Goal: Task Accomplishment & Management: Use online tool/utility

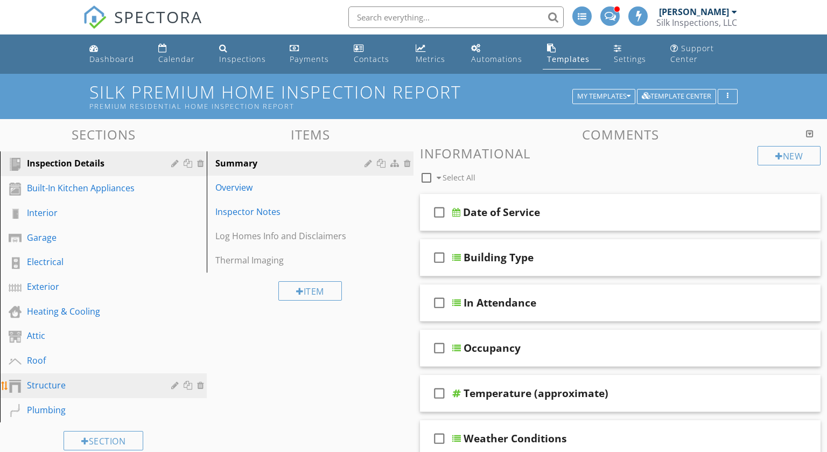
click at [57, 379] on div "Structure" at bounding box center [91, 385] width 129 height 13
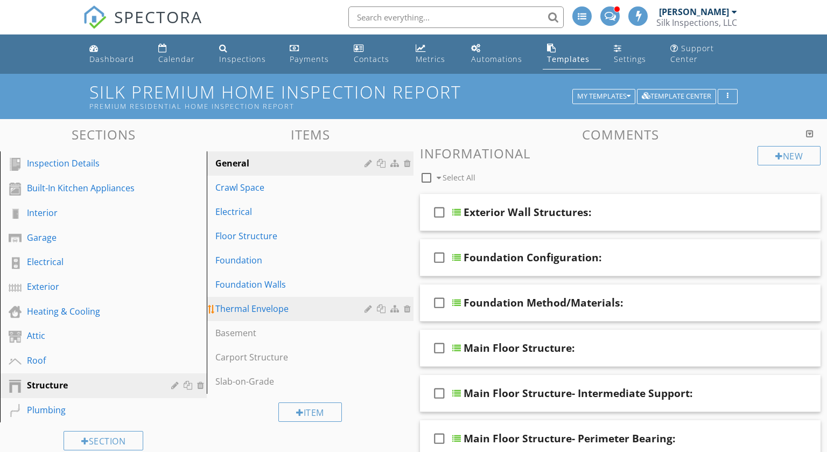
click at [250, 309] on div "Thermal Envelope" at bounding box center [291, 308] width 152 height 13
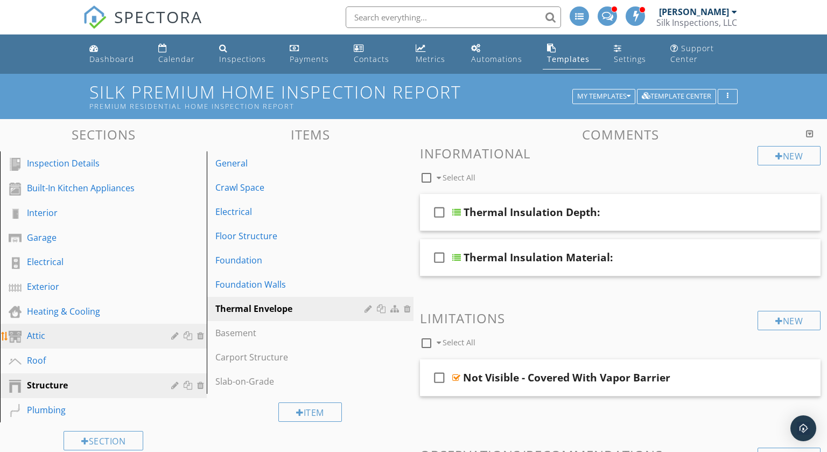
click at [113, 331] on div "Attic" at bounding box center [91, 335] width 129 height 13
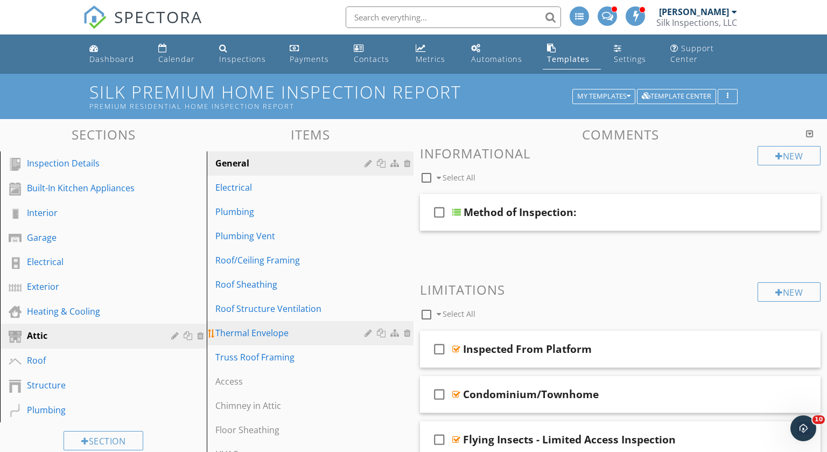
click at [268, 341] on link "Thermal Envelope" at bounding box center [312, 333] width 204 height 24
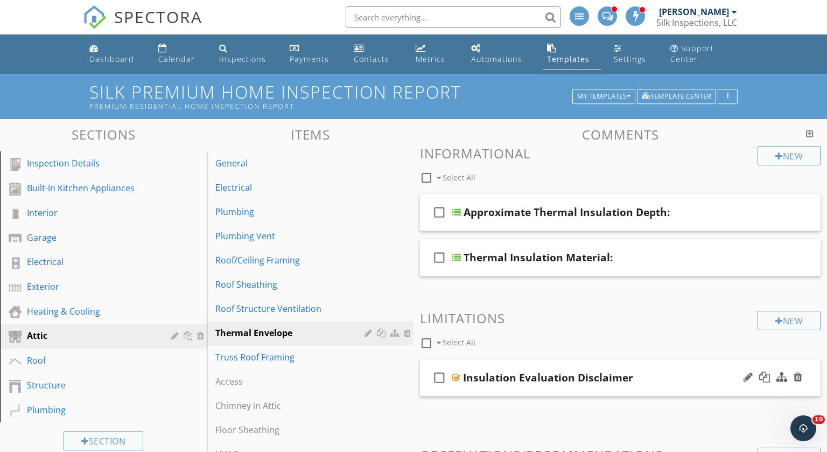
click at [441, 377] on icon "check_box_outline_blank" at bounding box center [439, 378] width 17 height 26
checkbox input "true"
click at [457, 375] on div at bounding box center [456, 377] width 8 height 9
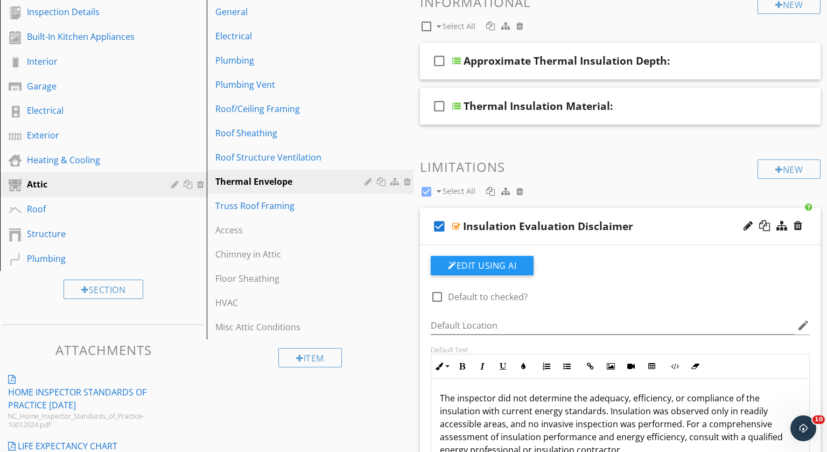
scroll to position [154, 0]
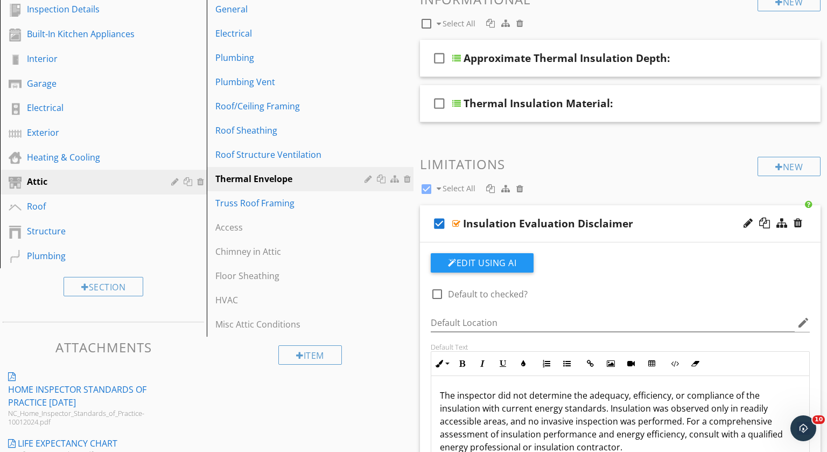
click at [438, 295] on div at bounding box center [437, 294] width 18 height 18
checkbox input "true"
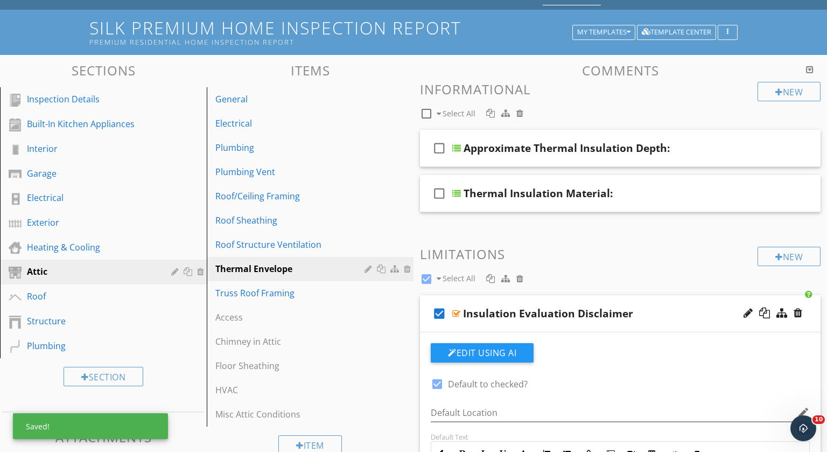
scroll to position [62, 0]
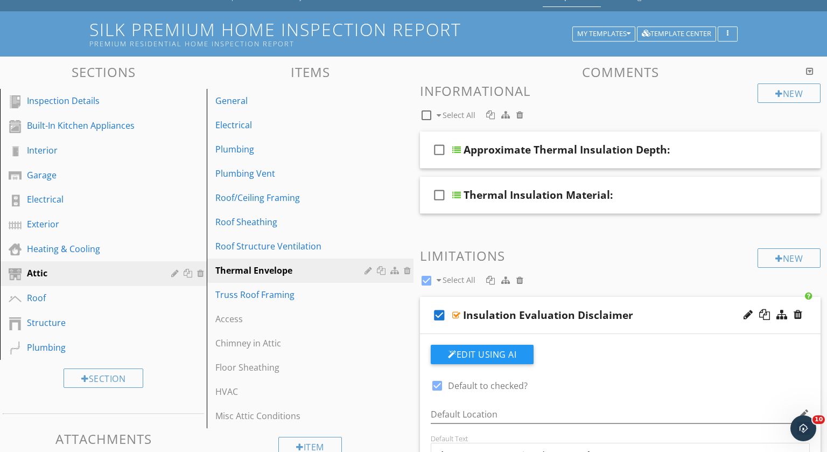
click at [458, 313] on div at bounding box center [456, 315] width 8 height 9
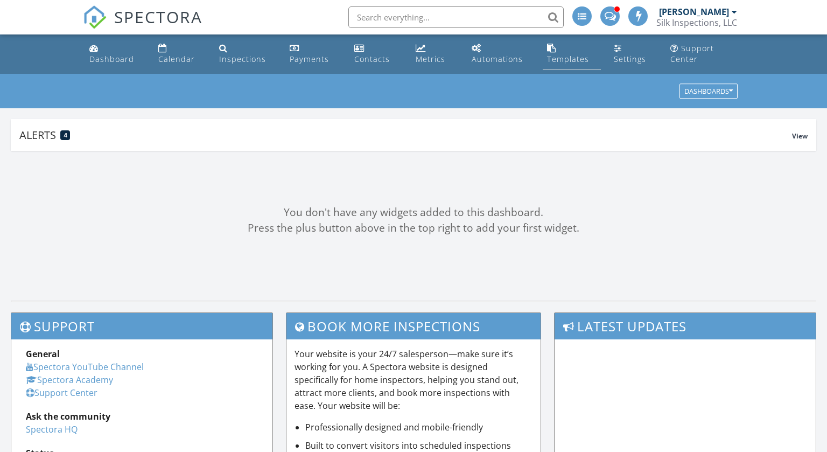
click at [567, 42] on link "Templates" at bounding box center [572, 54] width 58 height 31
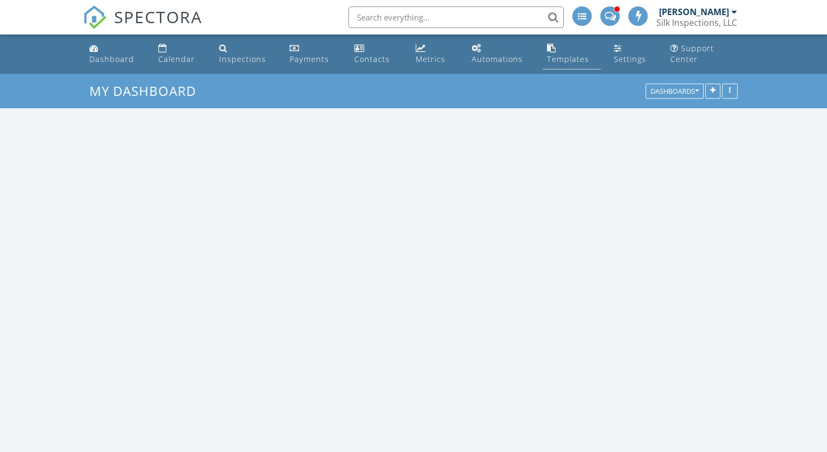
scroll to position [1062, 828]
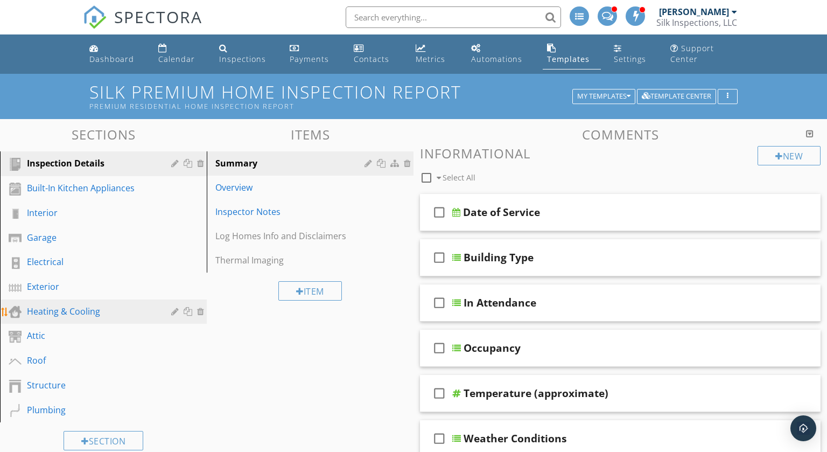
click at [90, 312] on div "Heating & Cooling" at bounding box center [91, 311] width 129 height 13
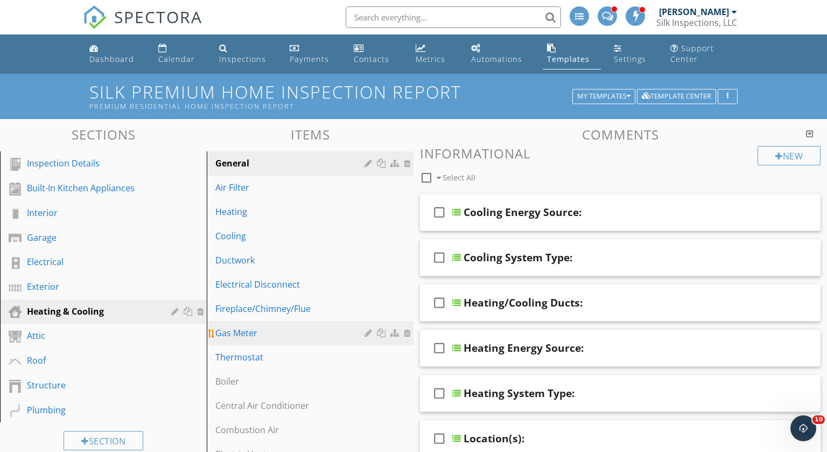
click at [366, 332] on div at bounding box center [370, 333] width 10 height 9
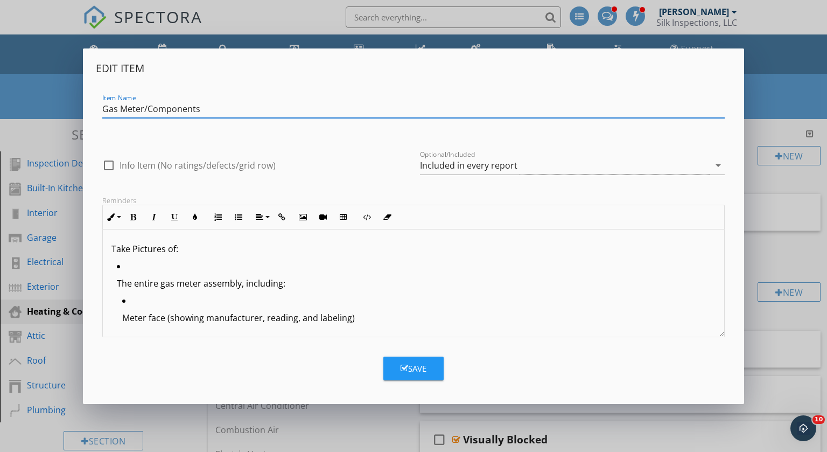
click at [148, 109] on input "Gas Meter/Components" at bounding box center [413, 109] width 623 height 18
type input "Gas Meter and/or Components"
click at [416, 367] on div "Save" at bounding box center [414, 368] width 26 height 12
